Goal: Task Accomplishment & Management: Complete application form

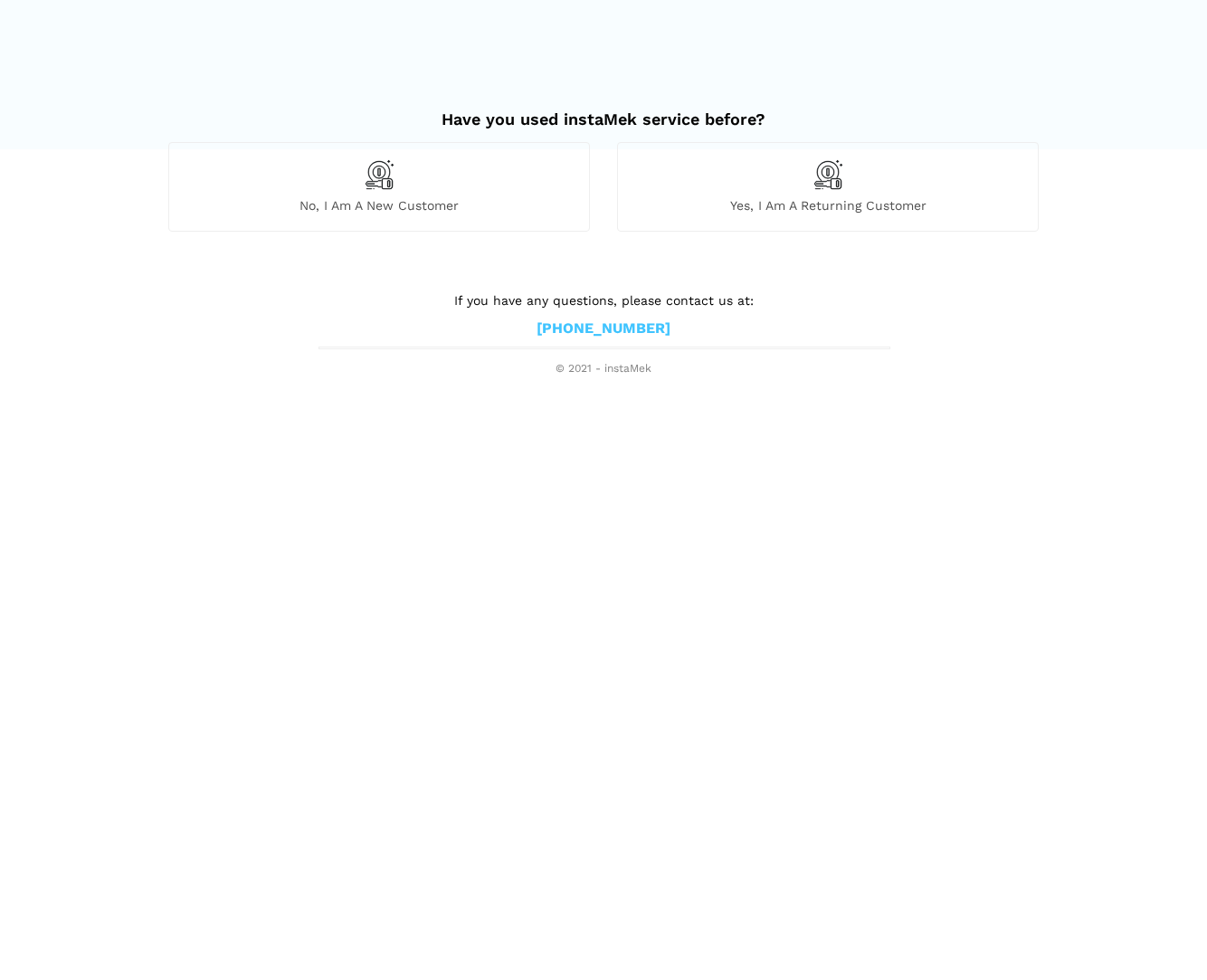
click at [378, 197] on span "No, I am a new customer" at bounding box center [379, 205] width 420 height 16
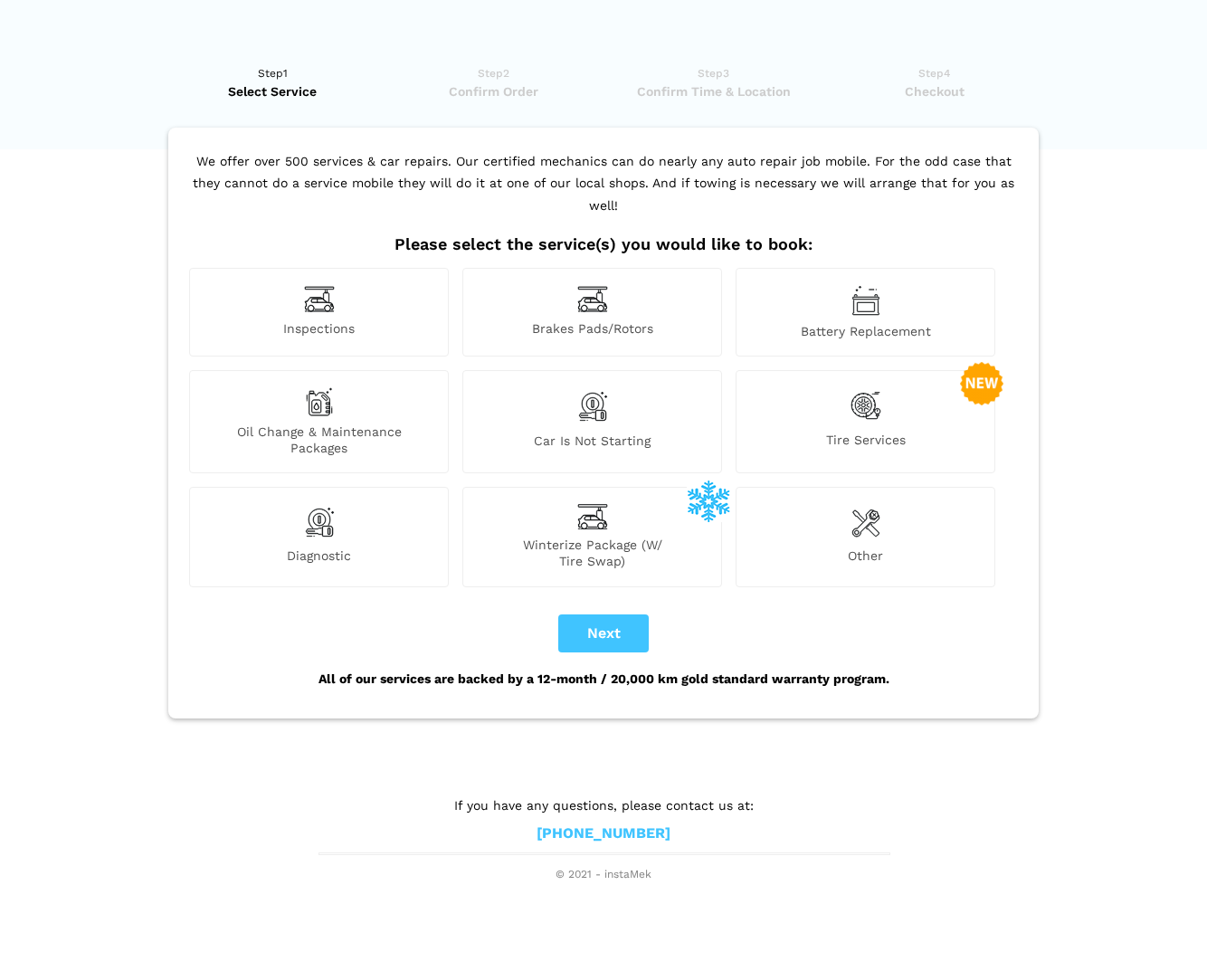
click at [312, 387] on img at bounding box center [319, 401] width 29 height 29
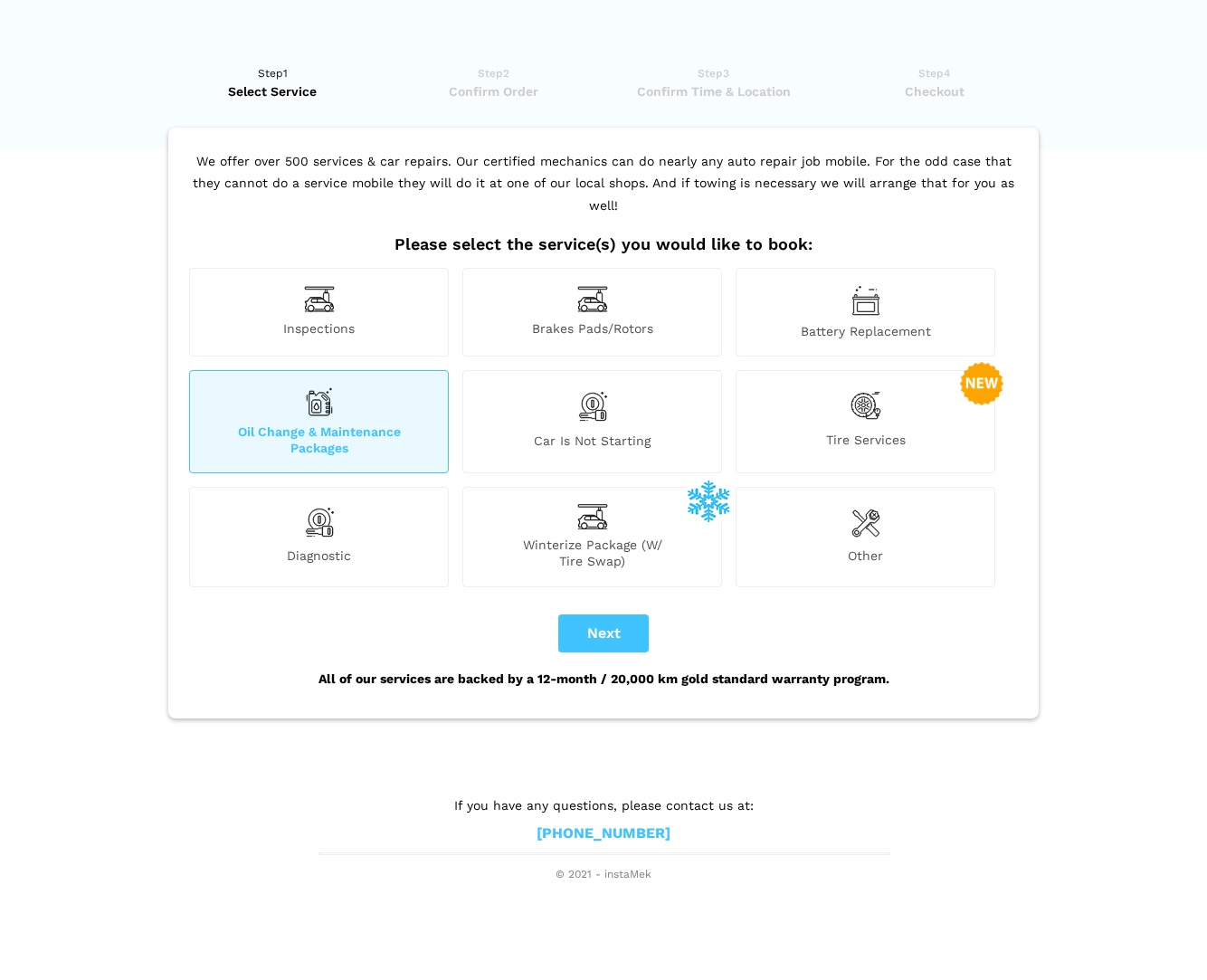
click at [607, 614] on button "Next" at bounding box center [604, 633] width 91 height 38
checkbox input "true"
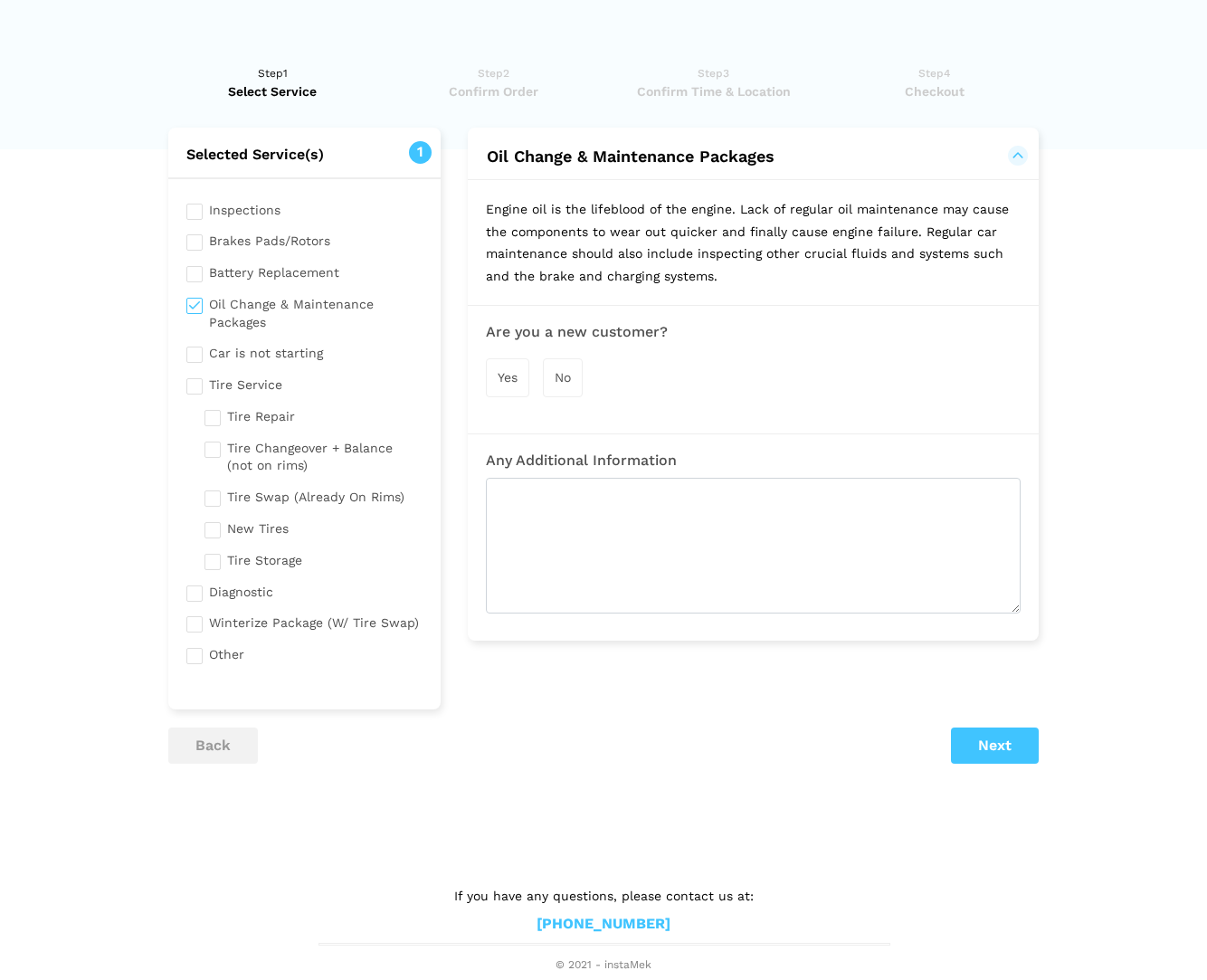
click at [514, 371] on span "Yes" at bounding box center [507, 377] width 20 height 15
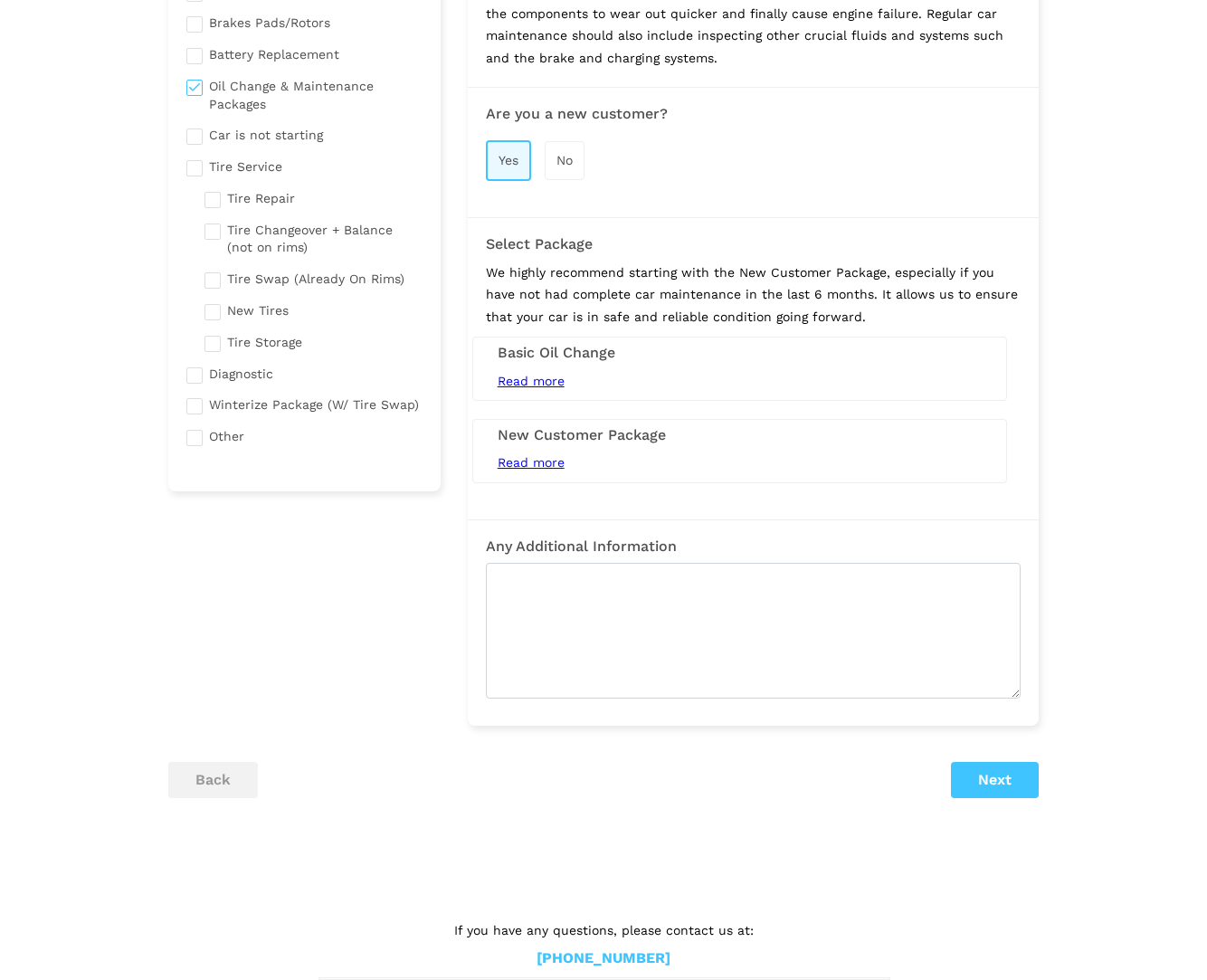
scroll to position [224, 0]
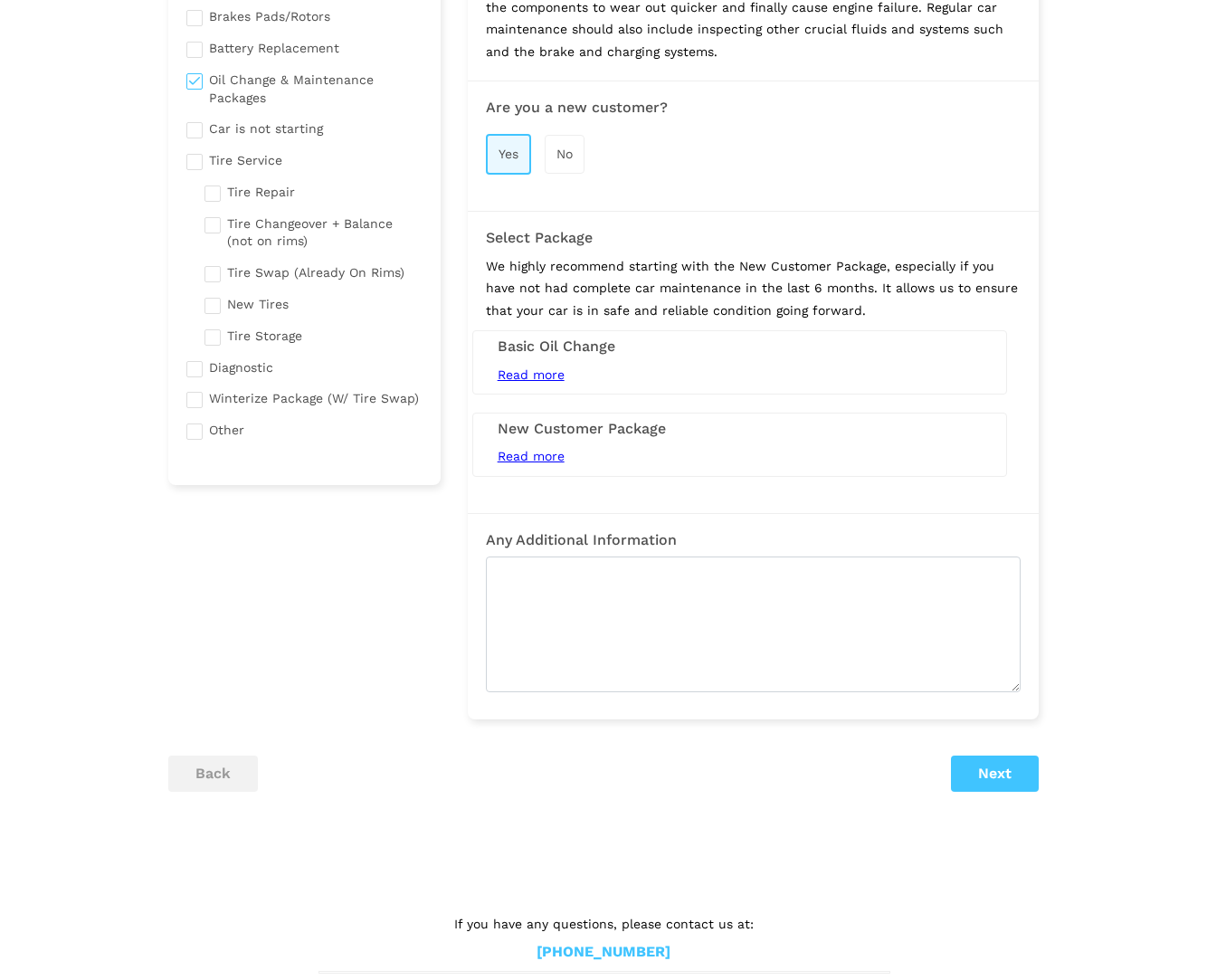
click at [545, 371] on span "Read more" at bounding box center [530, 374] width 67 height 15
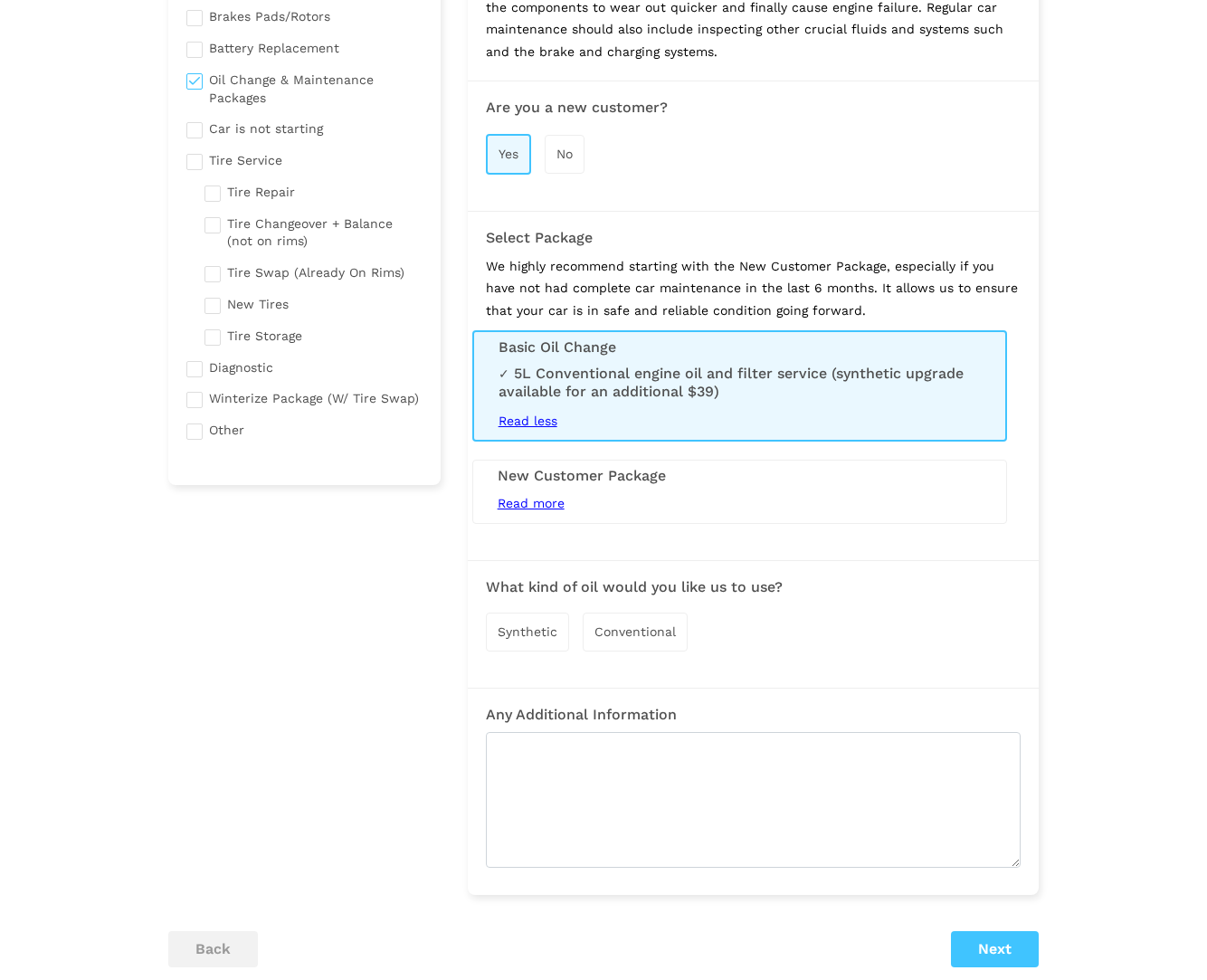
click at [546, 496] on span "Read more" at bounding box center [530, 503] width 67 height 15
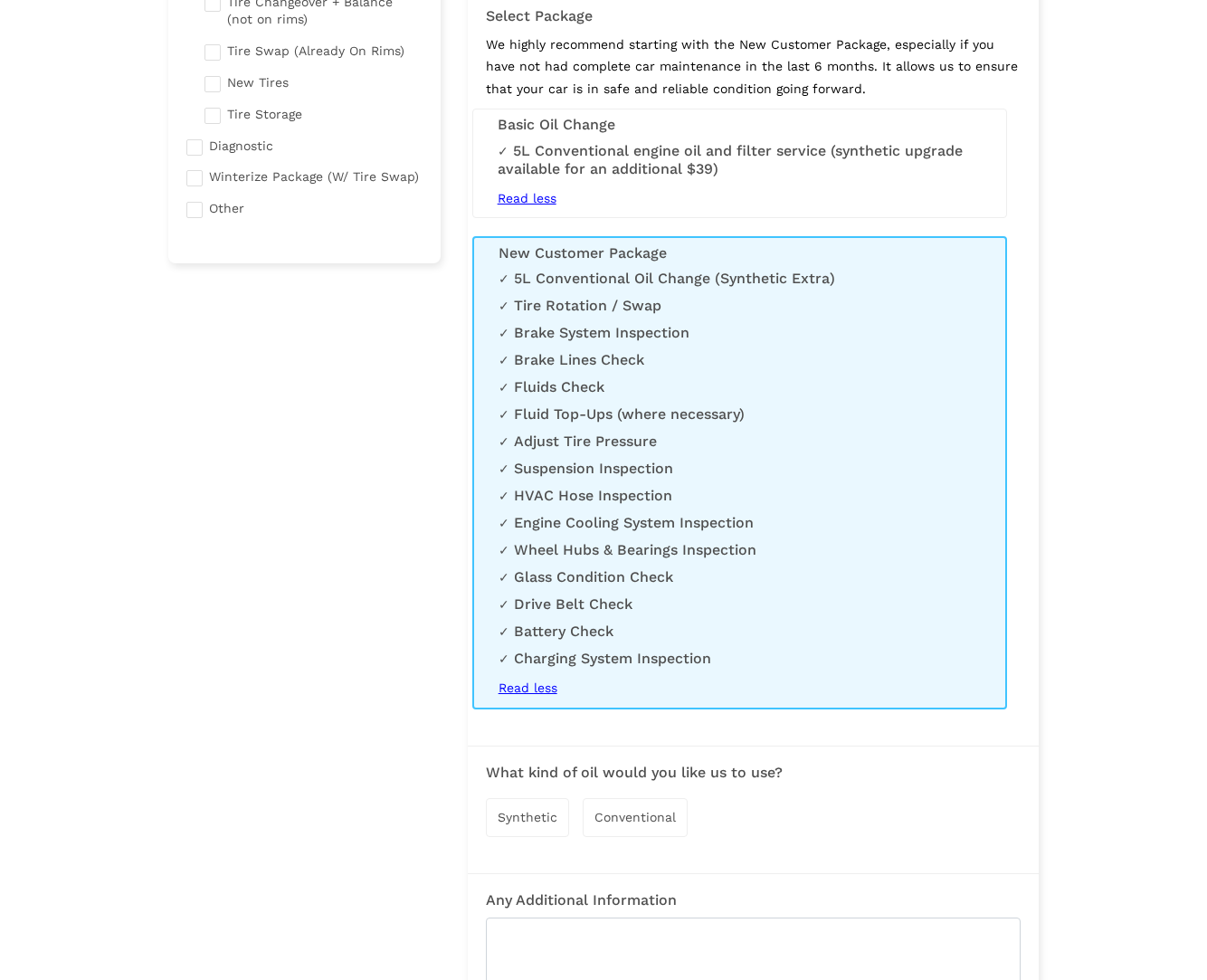
scroll to position [455, 0]
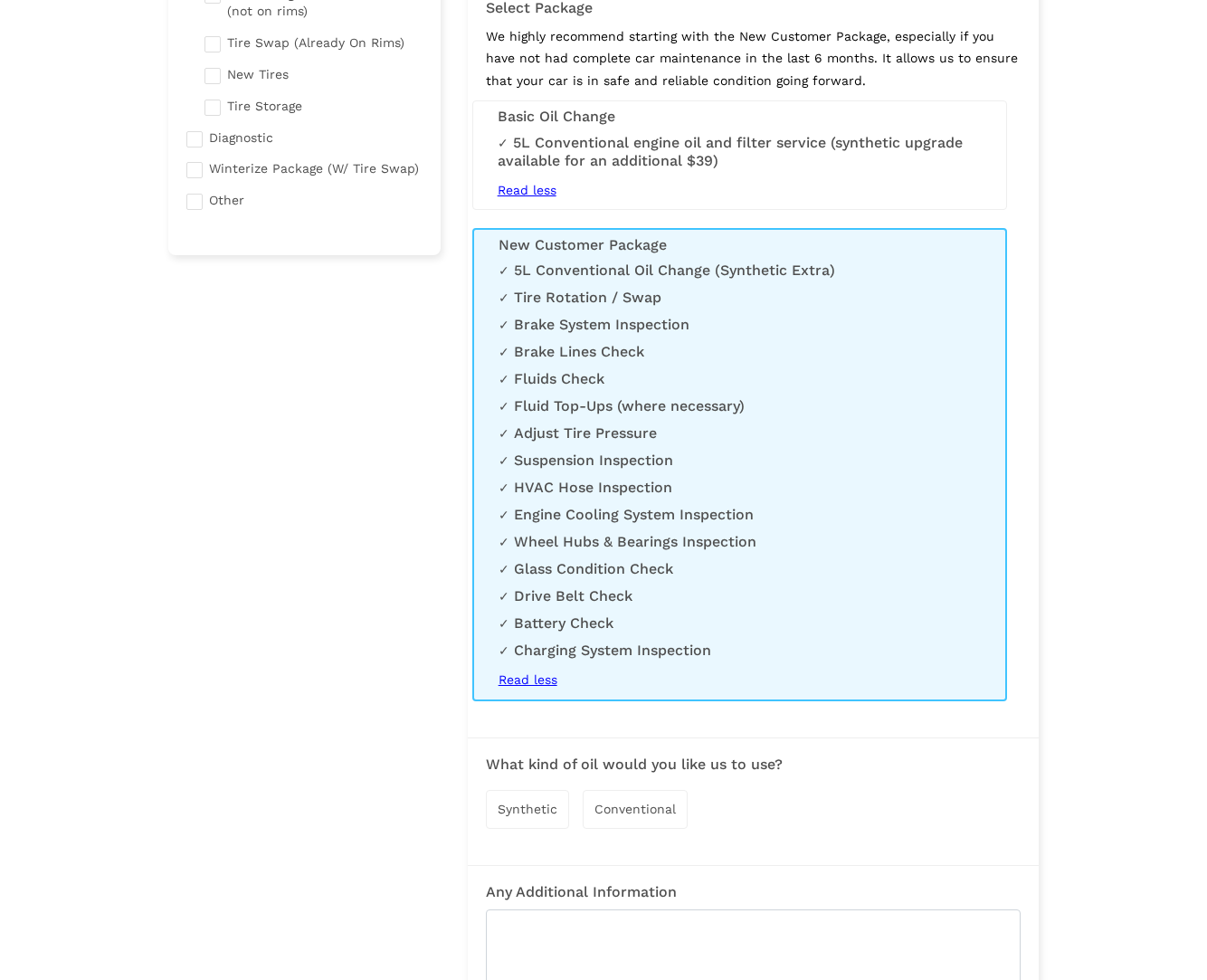
click at [522, 183] on span "Read less" at bounding box center [526, 190] width 59 height 15
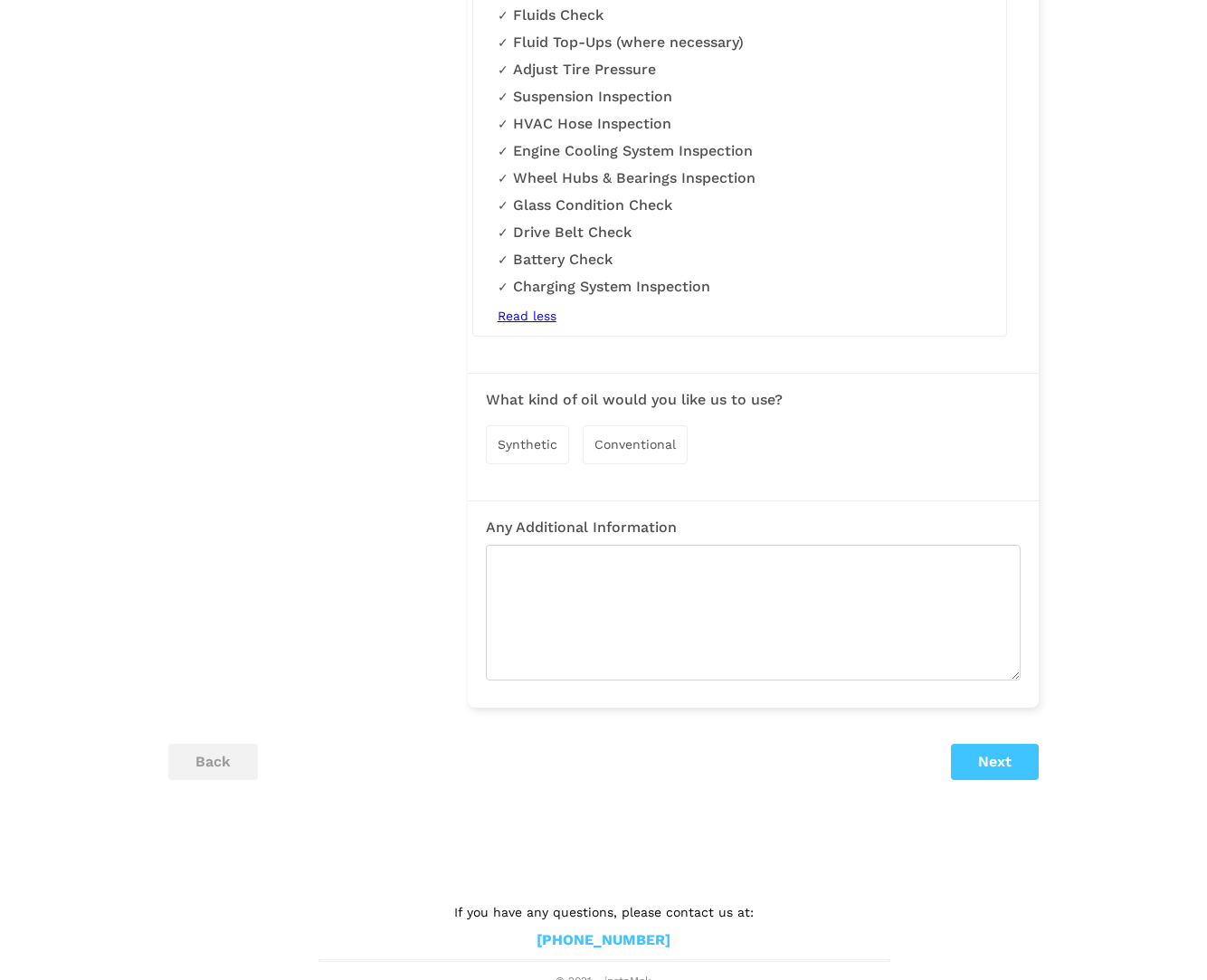
scroll to position [773, 0]
click at [518, 439] on span "Synthetic" at bounding box center [527, 445] width 60 height 15
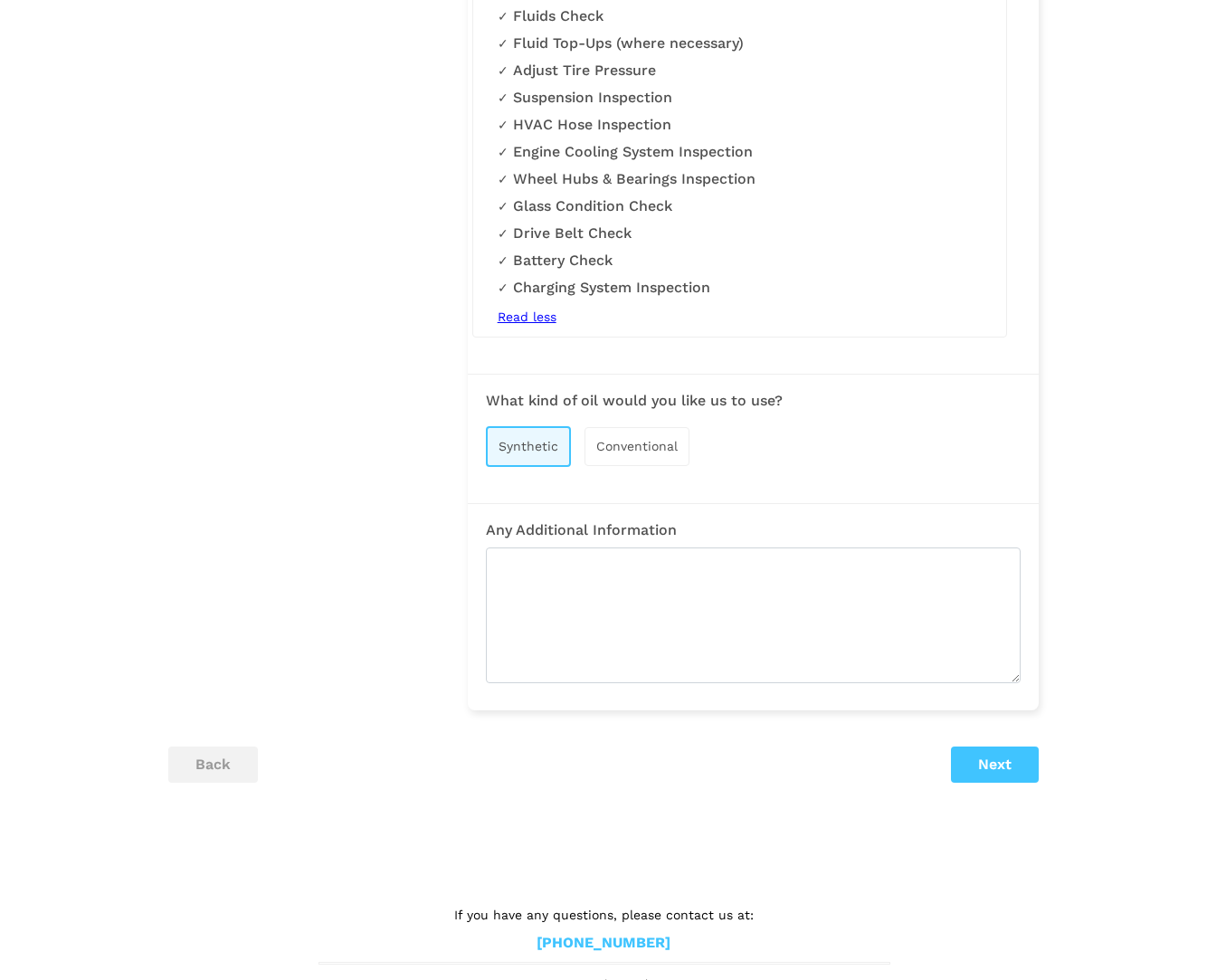
click at [1003, 757] on button "Next" at bounding box center [994, 764] width 88 height 36
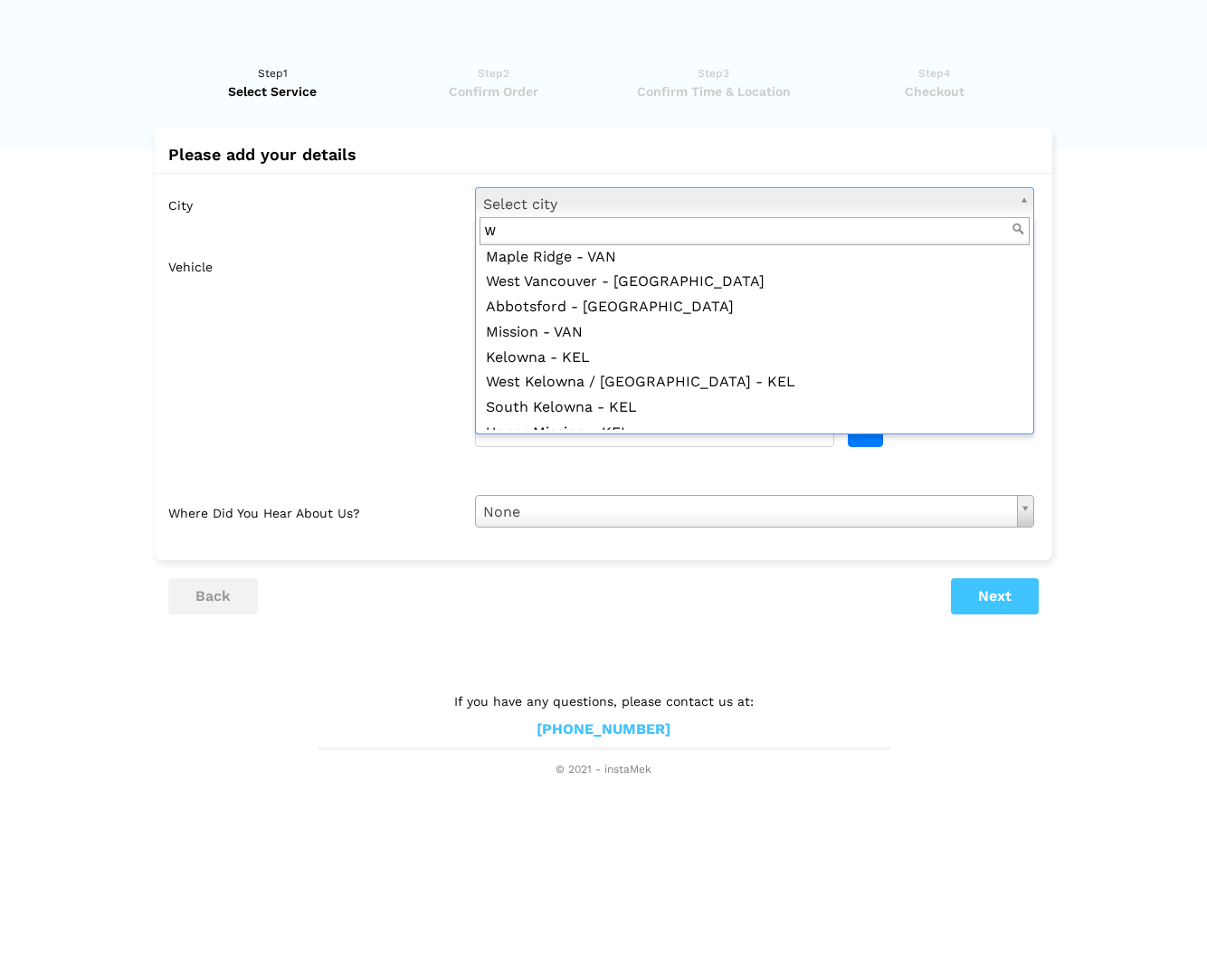
scroll to position [0, 0]
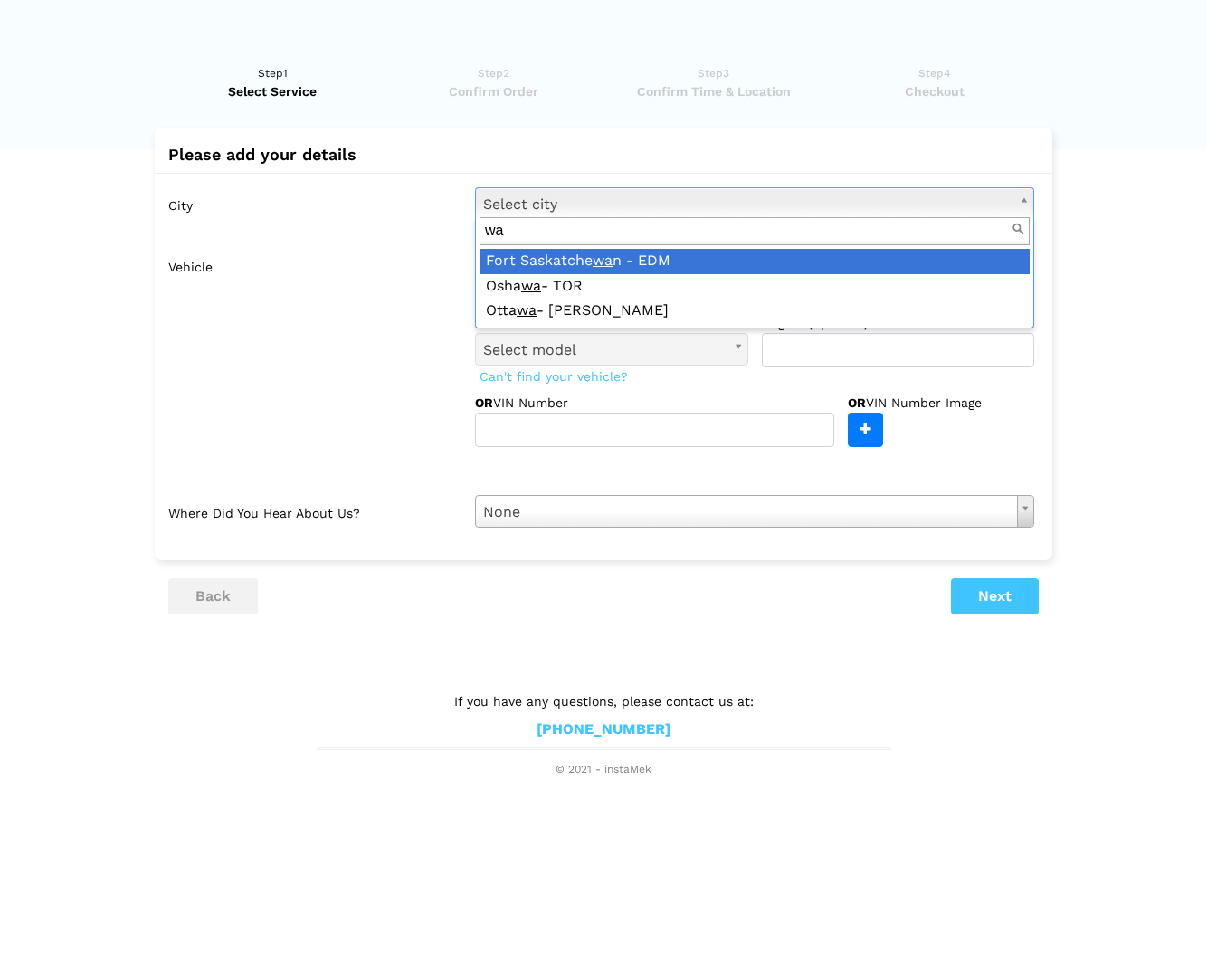
type input "wat"
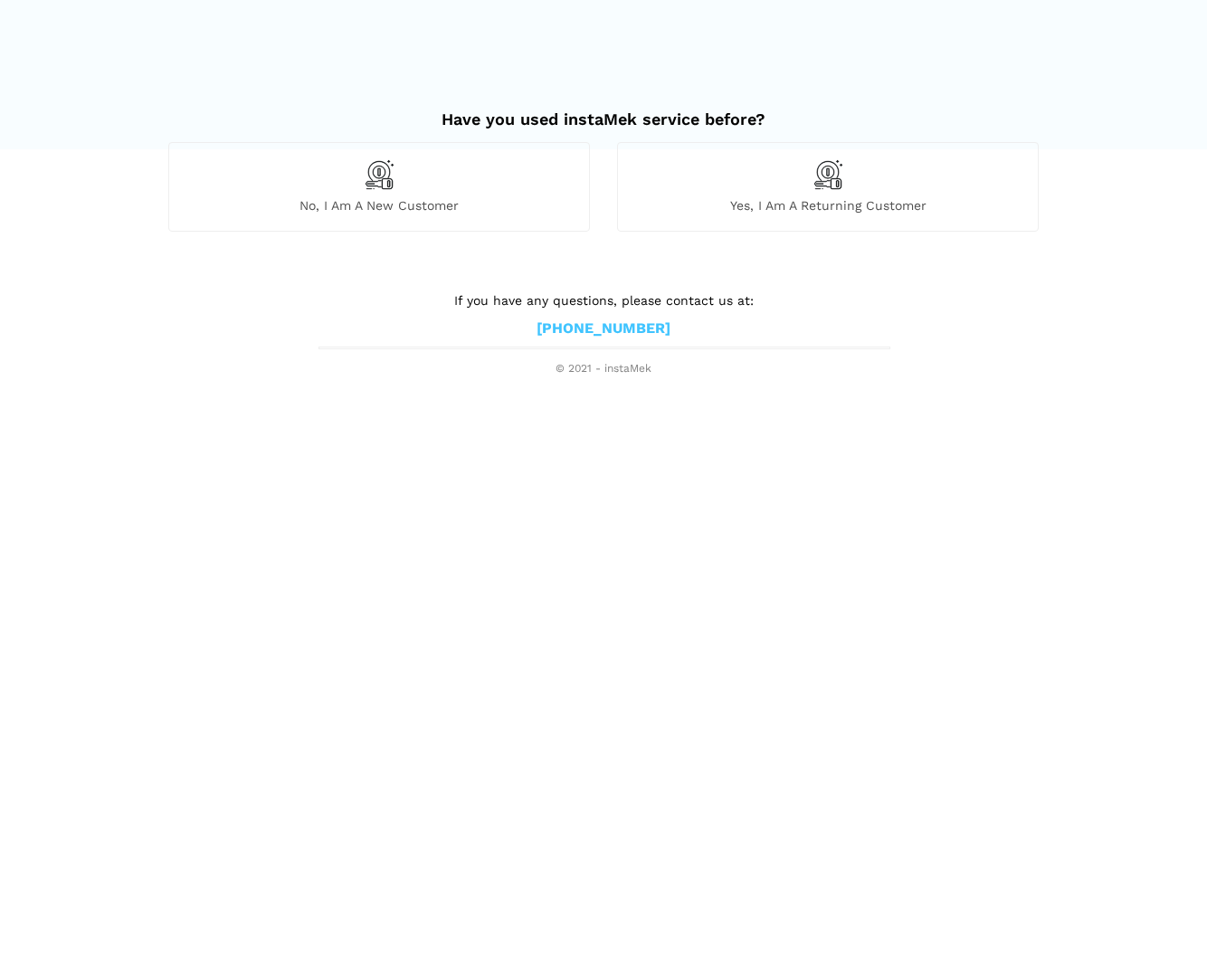
click at [385, 172] on img at bounding box center [379, 175] width 31 height 31
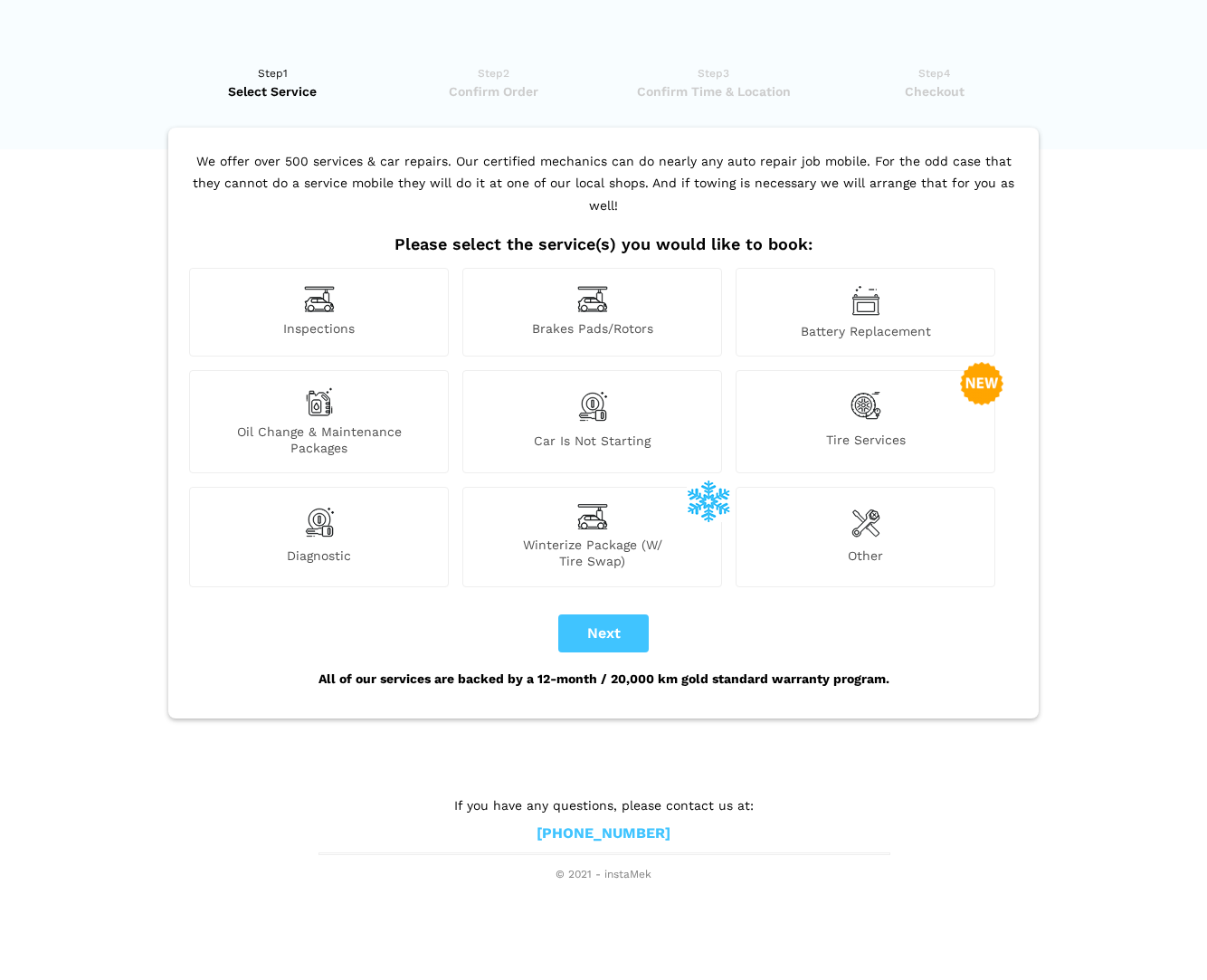
click at [317, 387] on img at bounding box center [319, 401] width 29 height 29
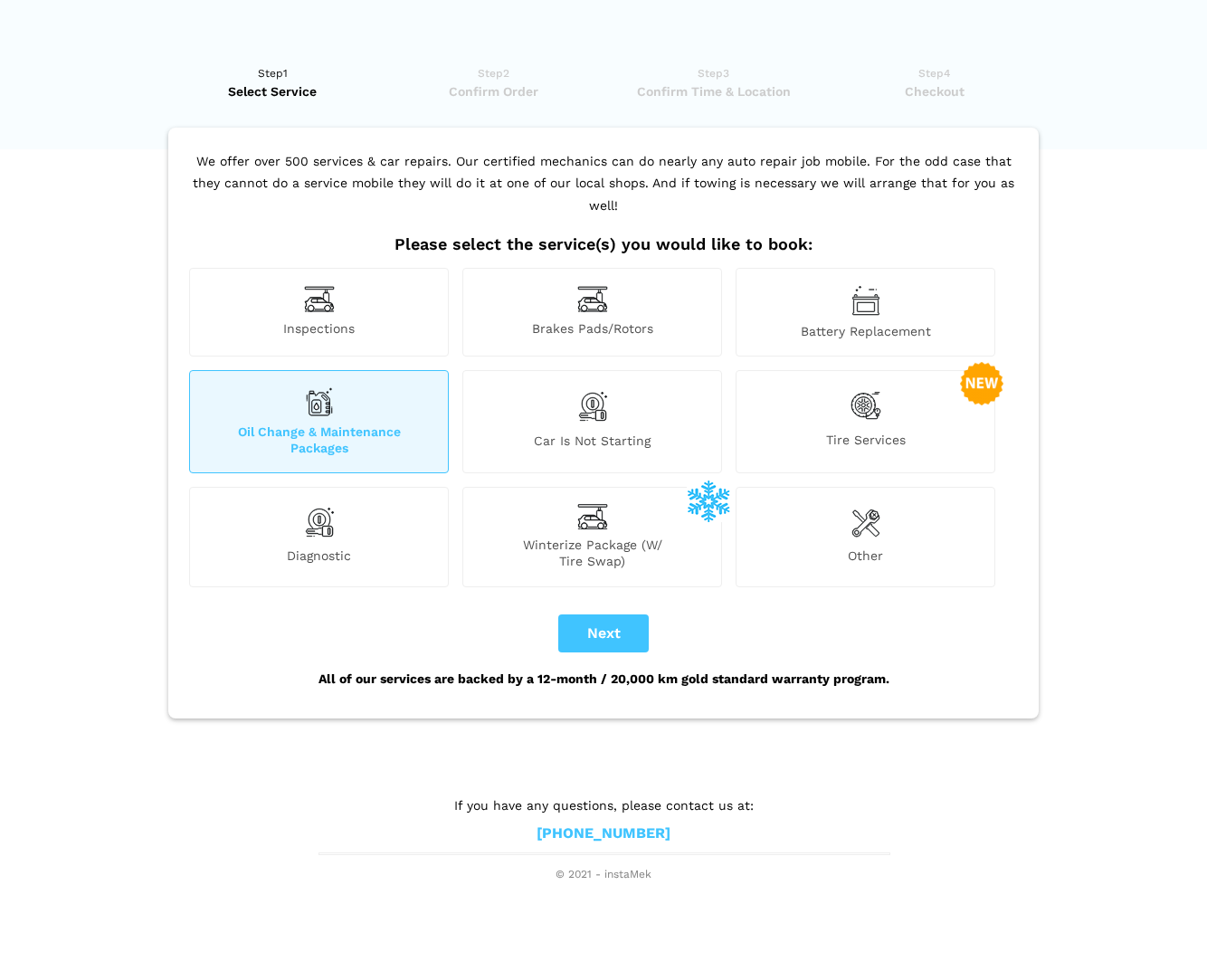
click at [611, 614] on button "Next" at bounding box center [604, 633] width 91 height 38
checkbox input "true"
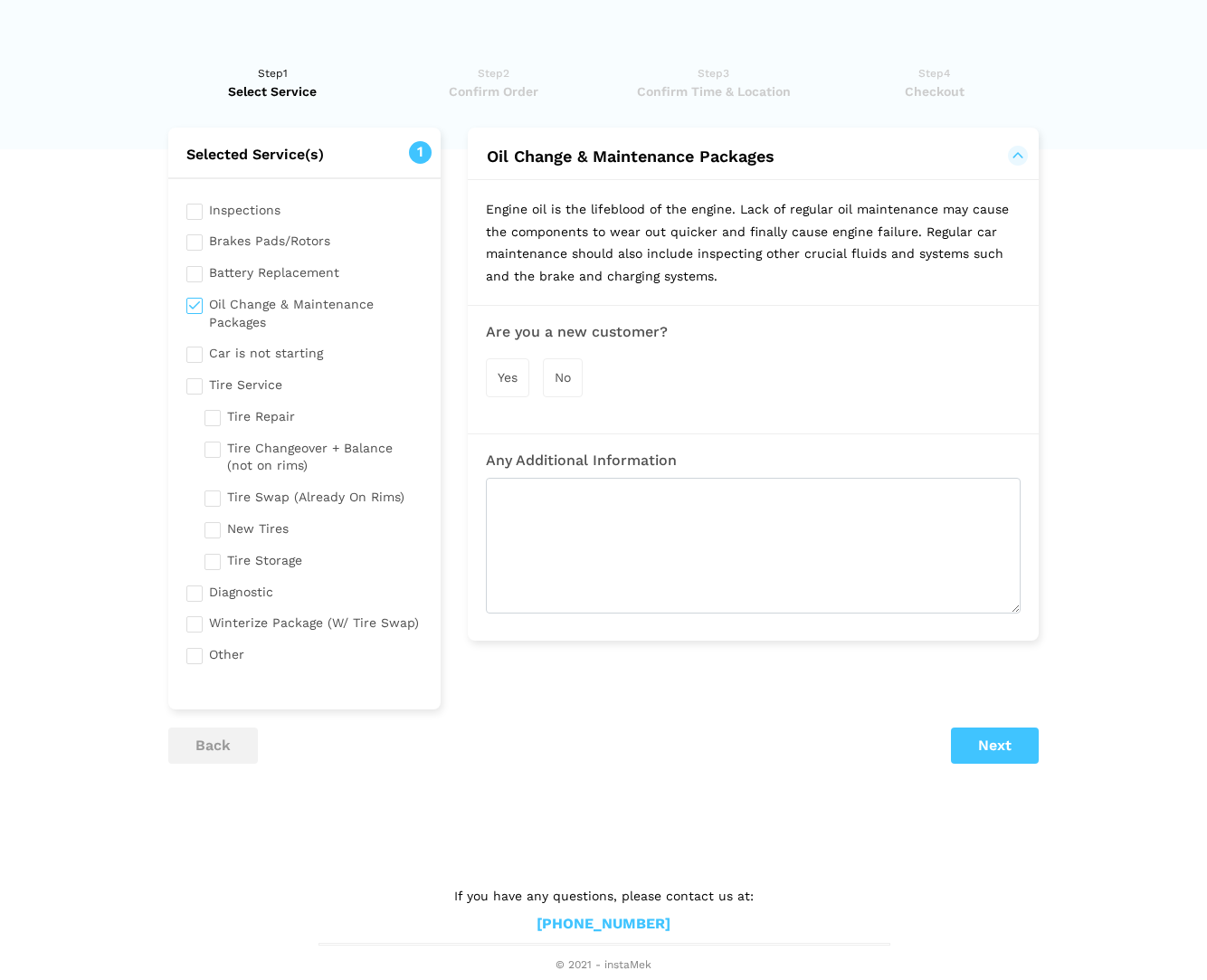
scroll to position [0, 1]
click at [513, 371] on span "Yes" at bounding box center [507, 377] width 20 height 15
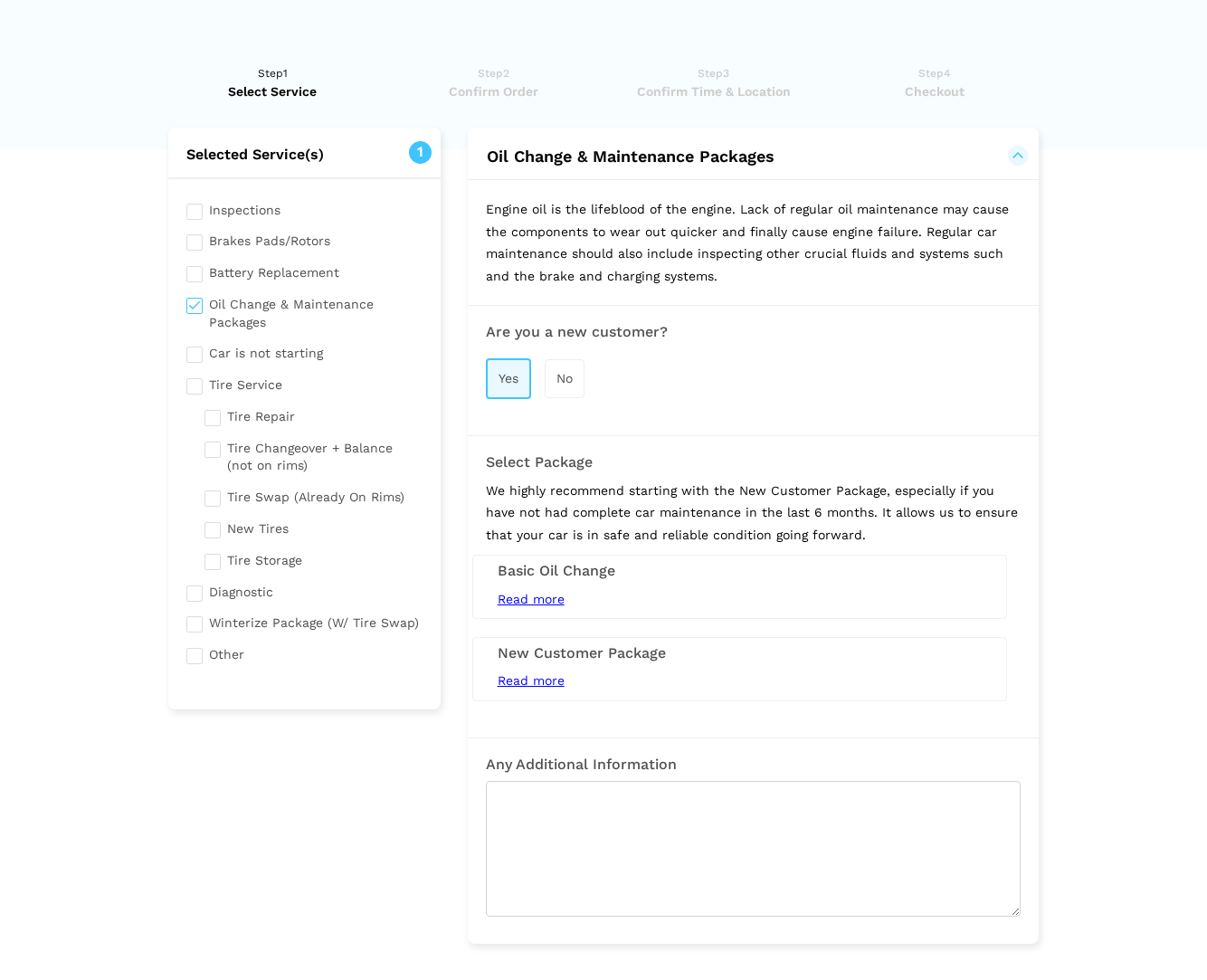
click at [537, 592] on span "Read more" at bounding box center [530, 599] width 67 height 15
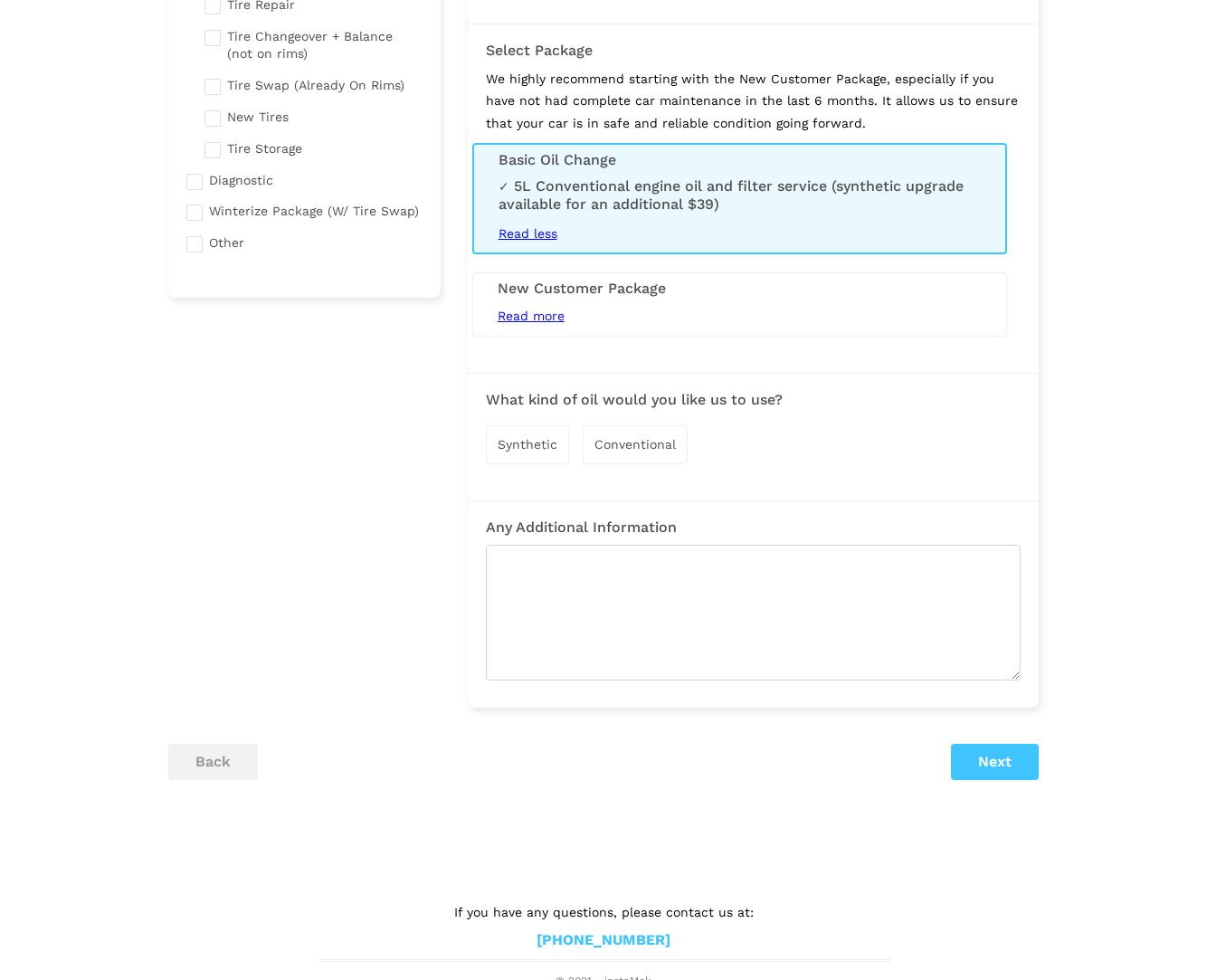
scroll to position [411, 0]
click at [539, 440] on span "Synthetic" at bounding box center [527, 445] width 60 height 15
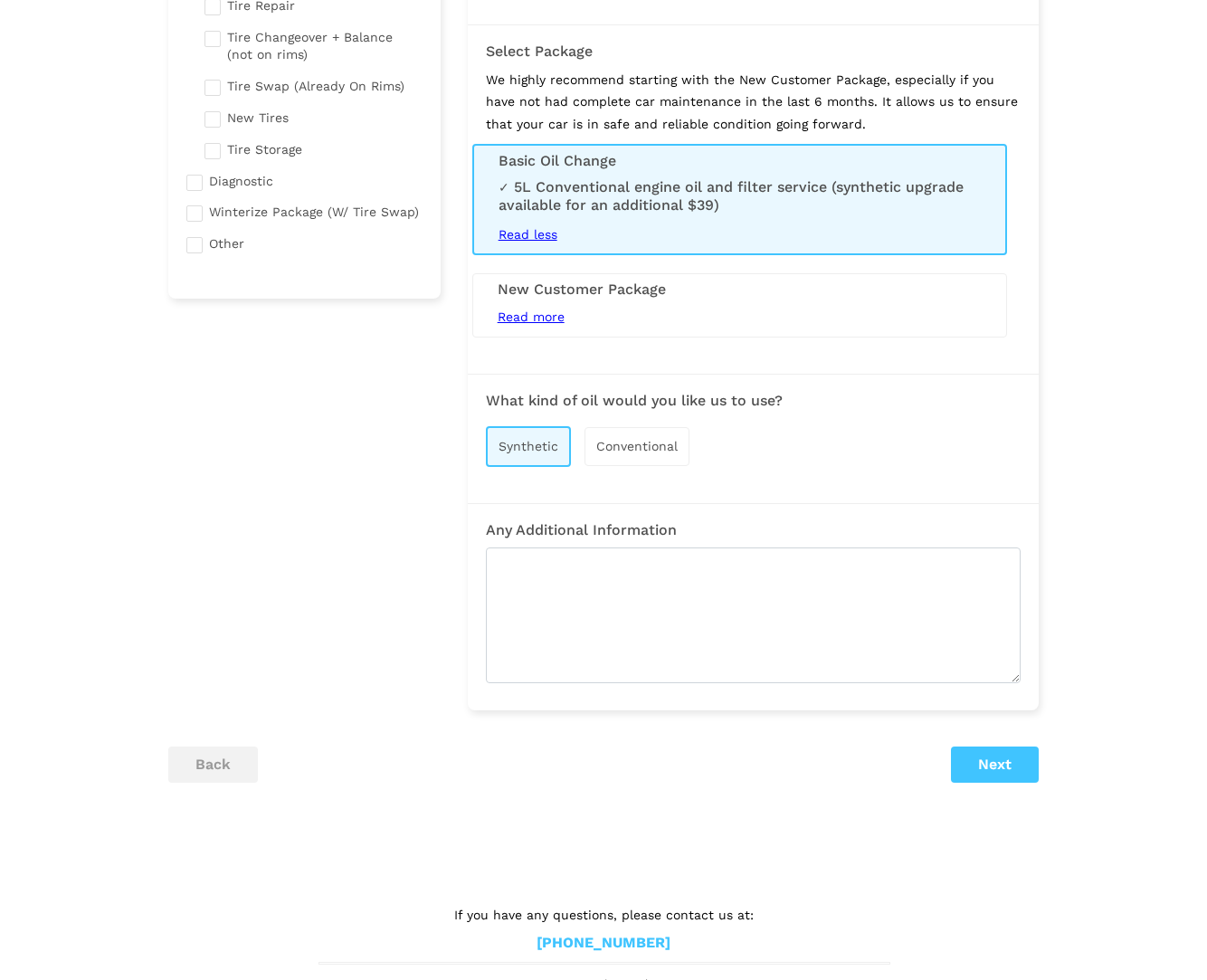
click at [1004, 758] on button "Next" at bounding box center [994, 764] width 88 height 36
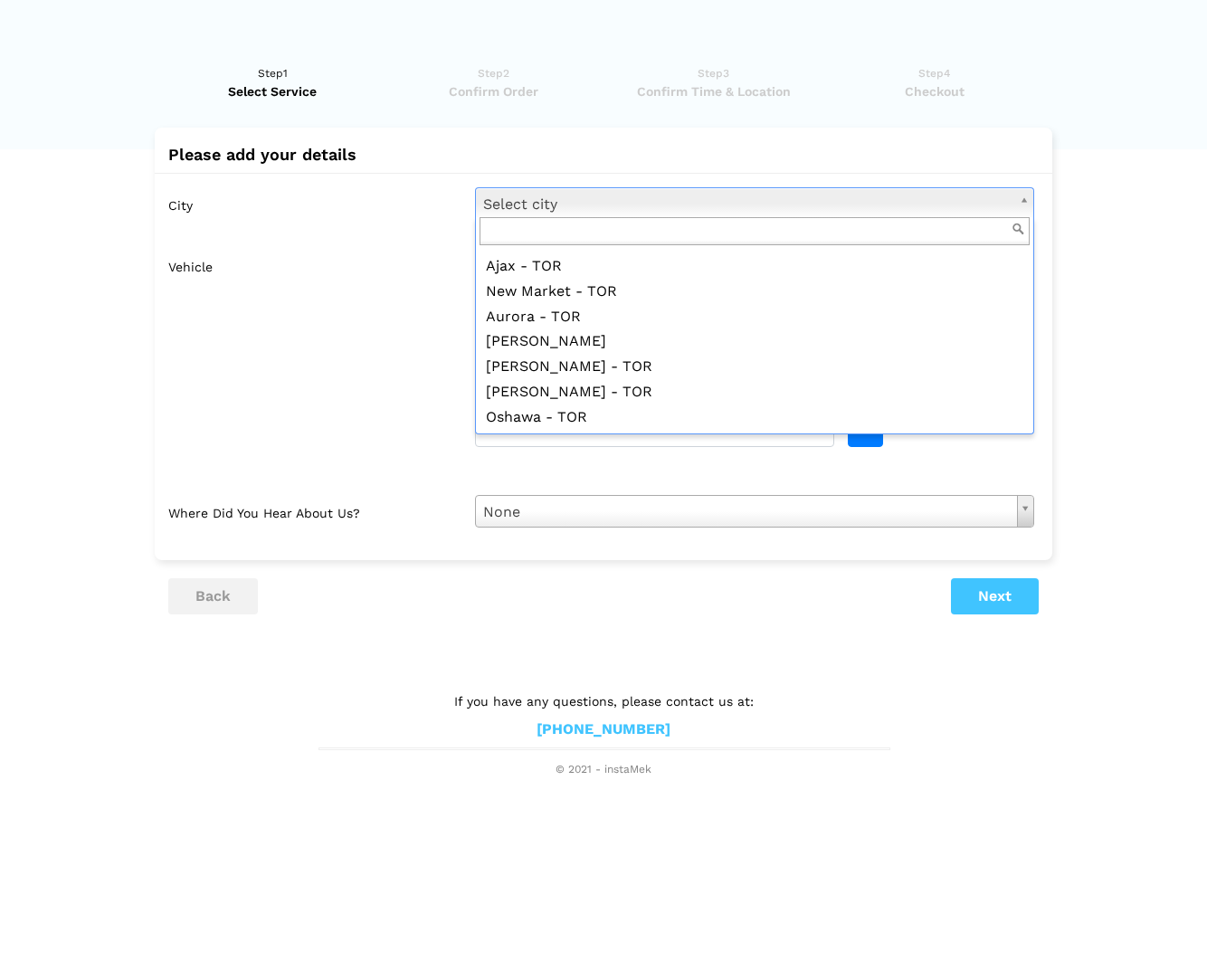
scroll to position [1578, 0]
